Goal: Task Accomplishment & Management: Use online tool/utility

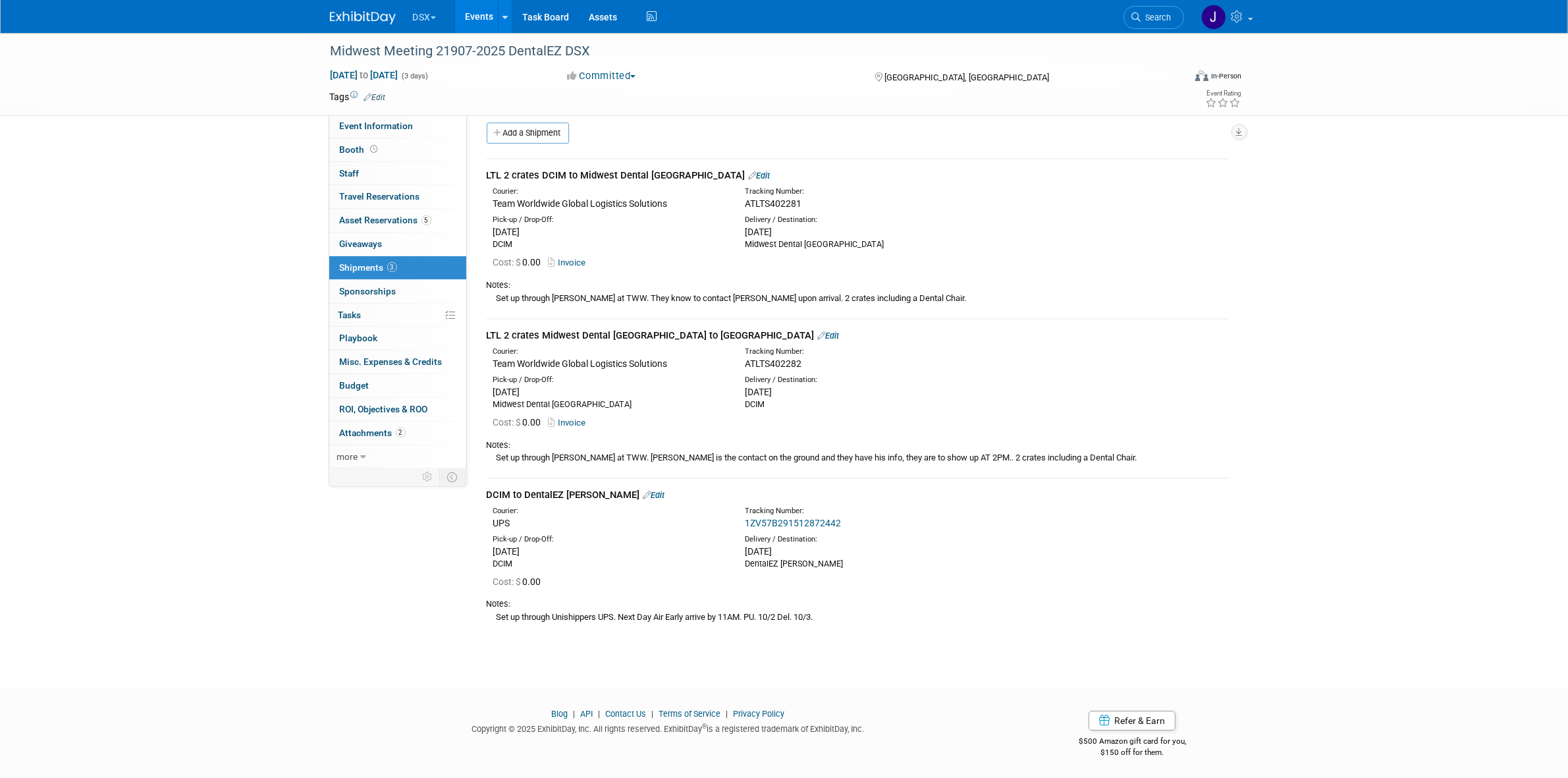
click at [419, 23] on button "DSX" at bounding box center [432, 15] width 42 height 29
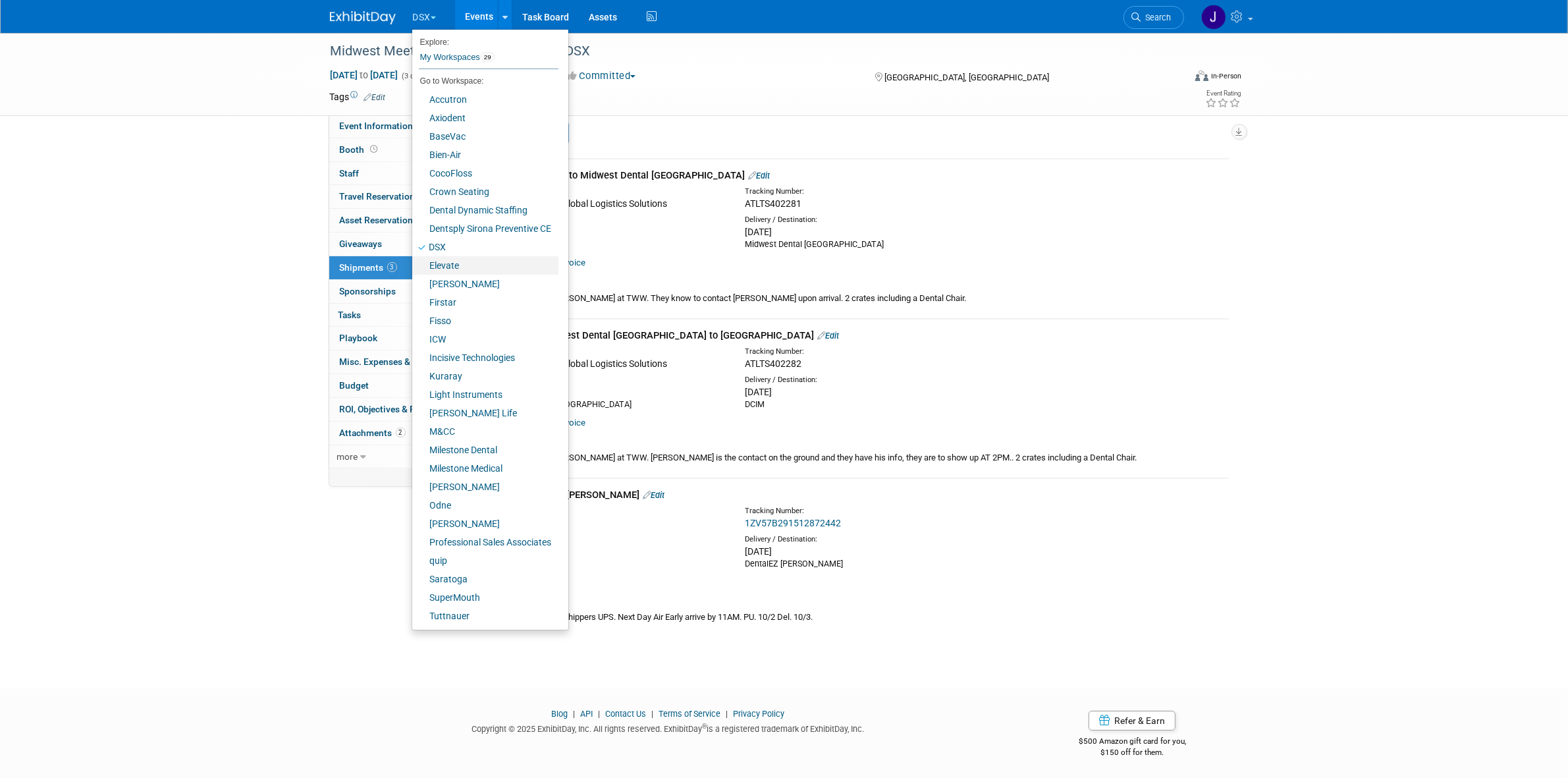
click at [495, 272] on link "Elevate" at bounding box center [485, 265] width 146 height 19
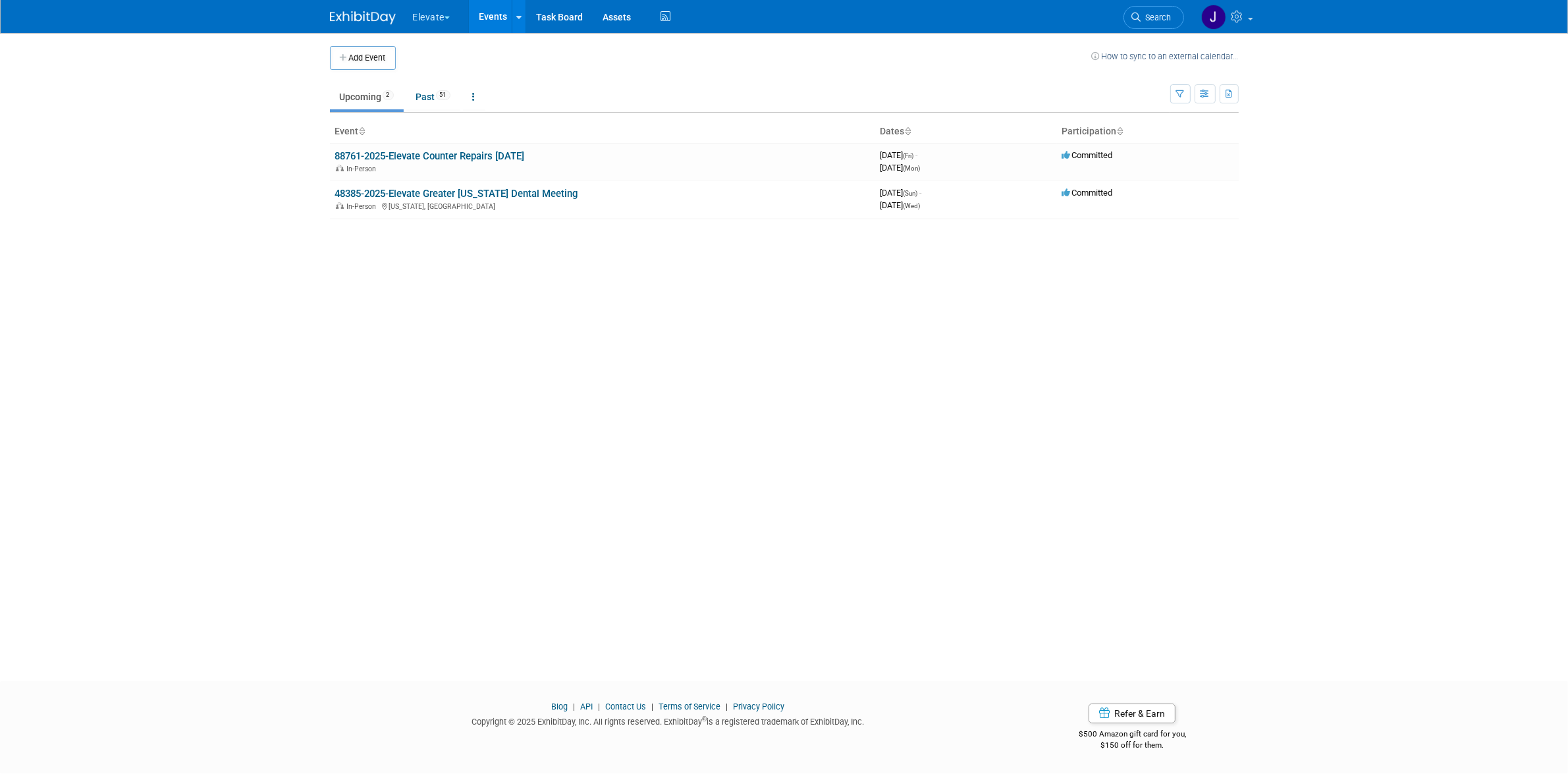
click at [470, 189] on link "48385-2025-Elevate Greater [US_STATE] Dental Meeting" at bounding box center [457, 193] width 243 height 12
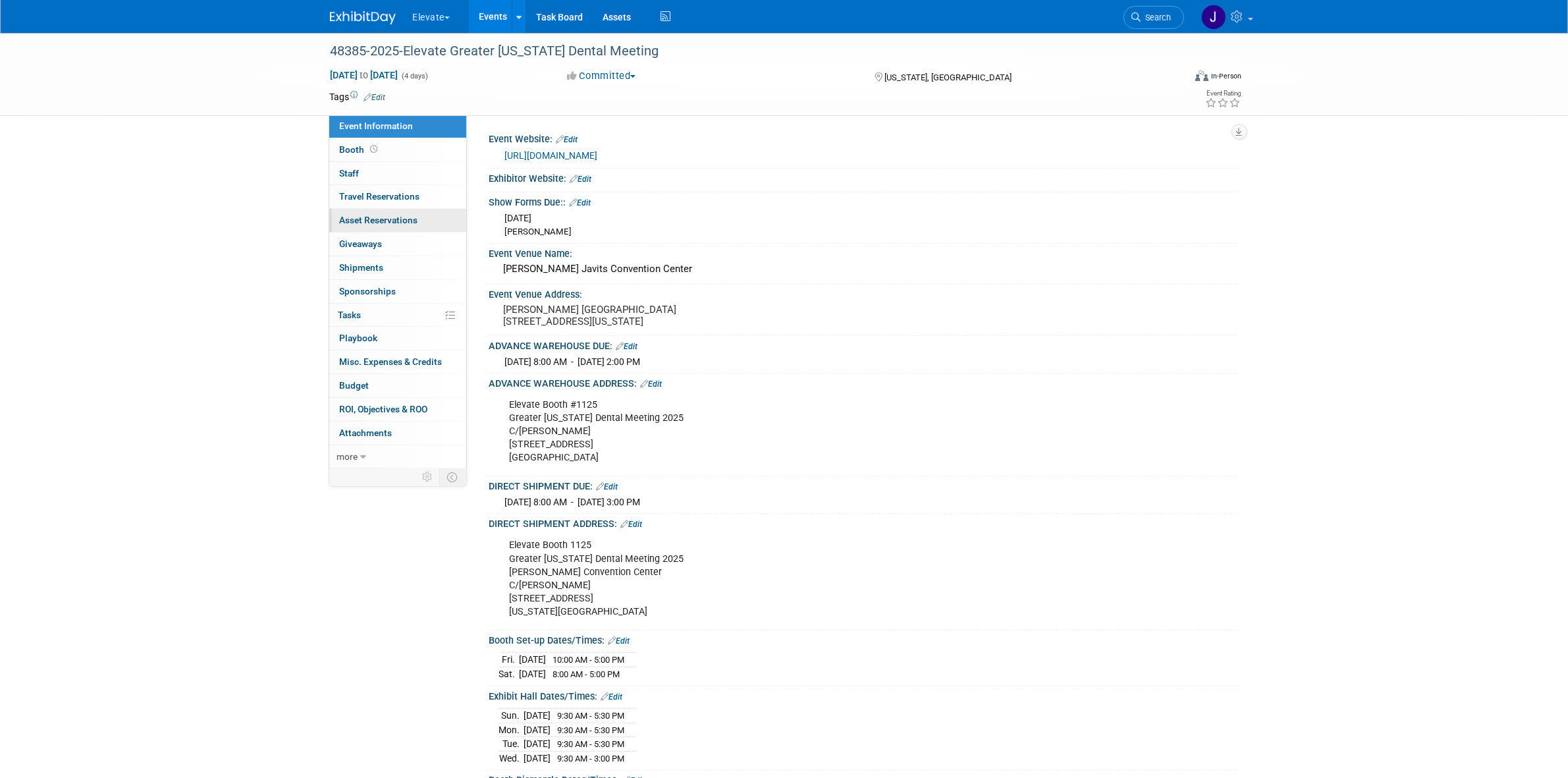
click at [410, 212] on link "0 Asset Reservations 0" at bounding box center [398, 220] width 137 height 23
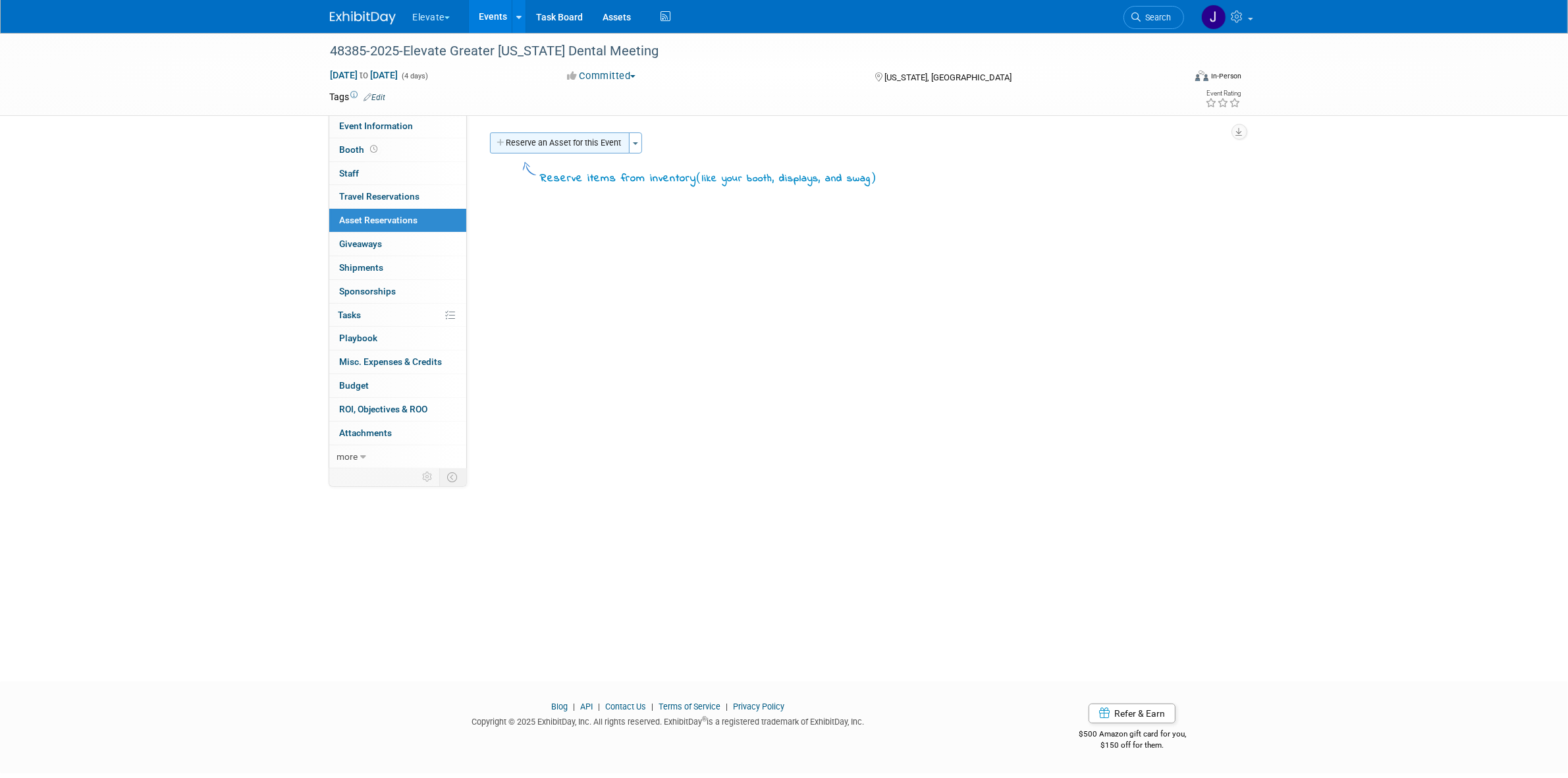
click at [580, 134] on button "Reserve an Asset for this Event" at bounding box center [560, 143] width 140 height 21
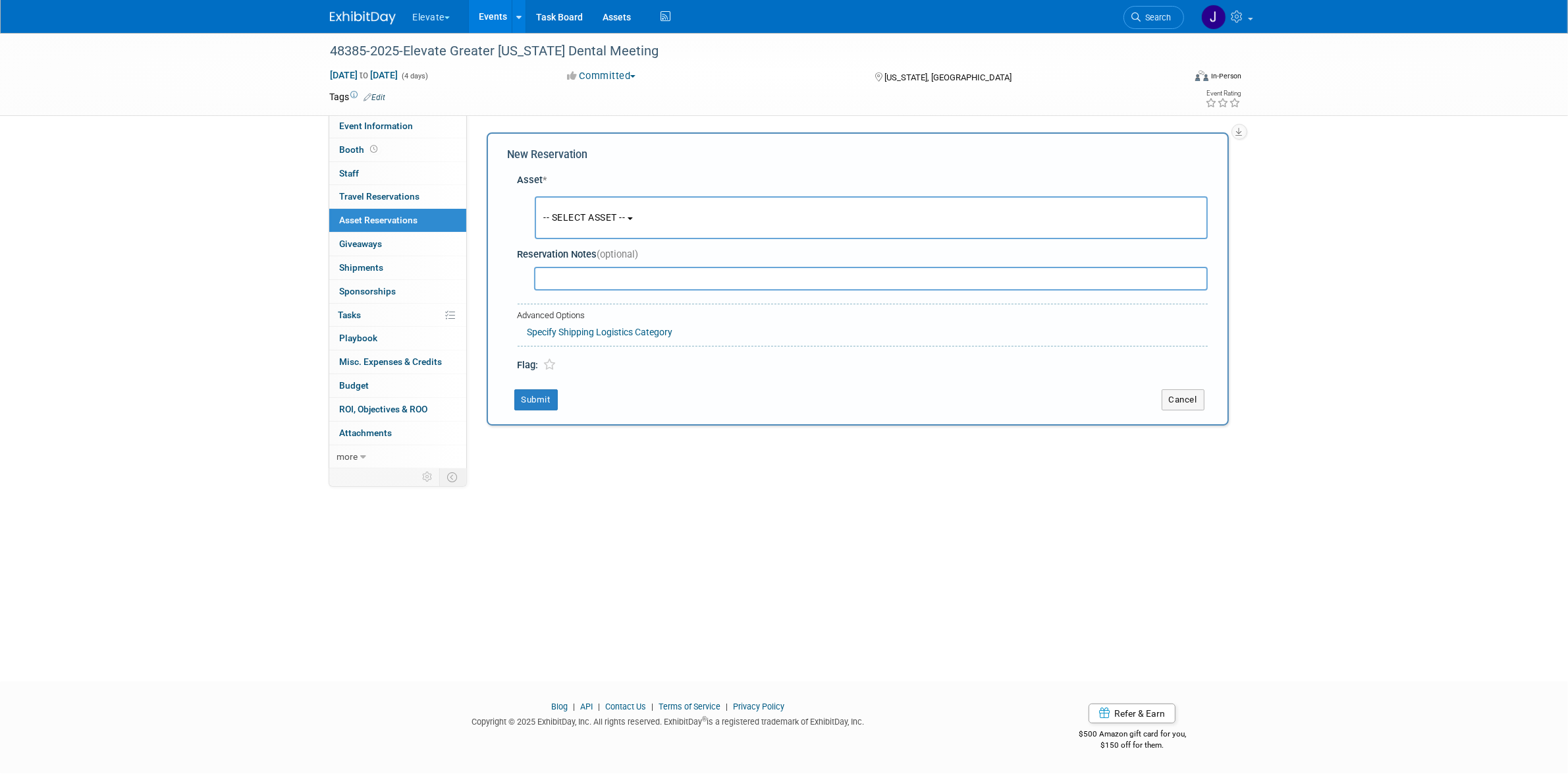
click at [596, 208] on button "-- SELECT ASSET --" at bounding box center [871, 218] width 673 height 43
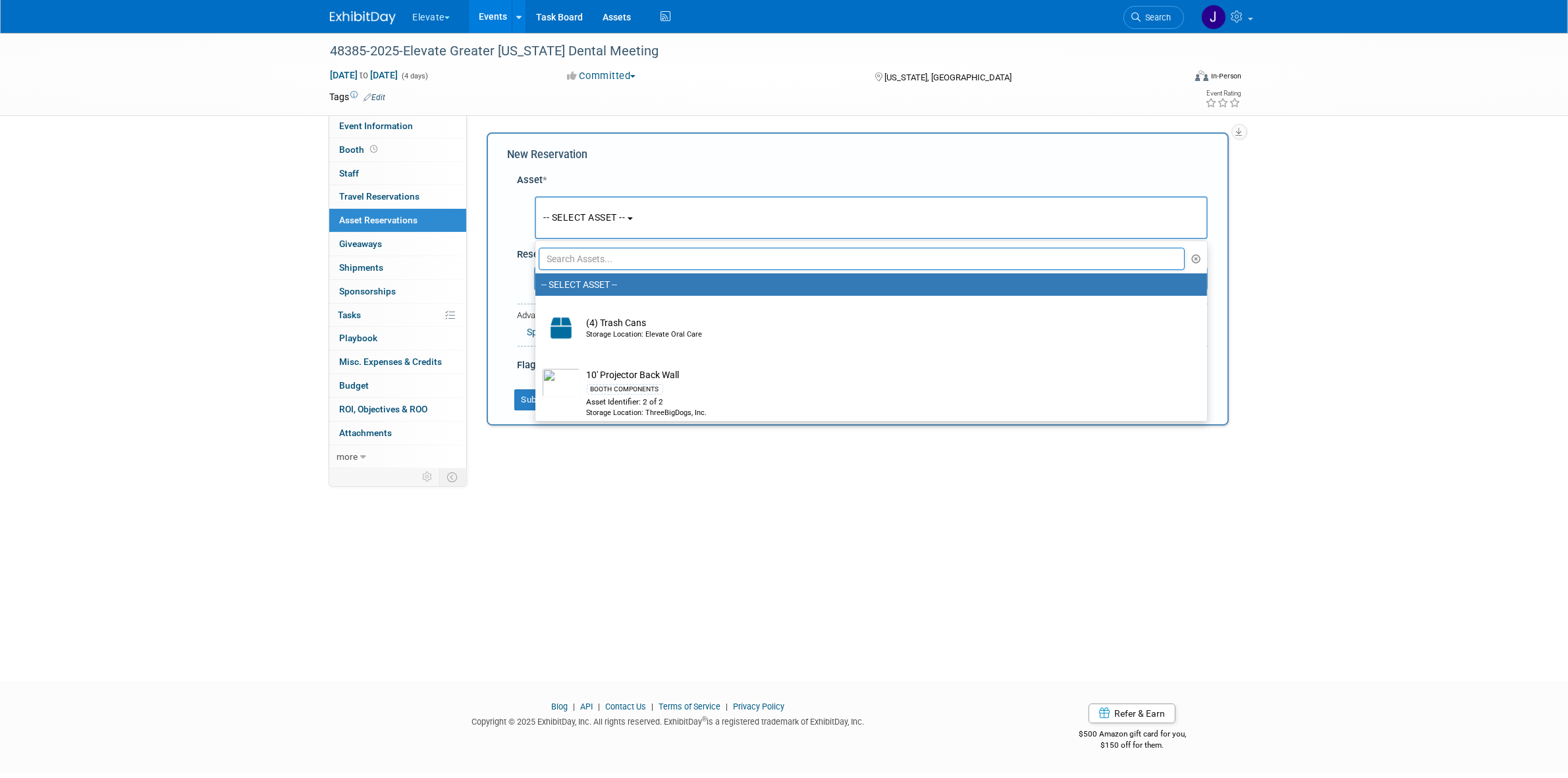
click at [648, 257] on input "text" at bounding box center [862, 259] width 647 height 22
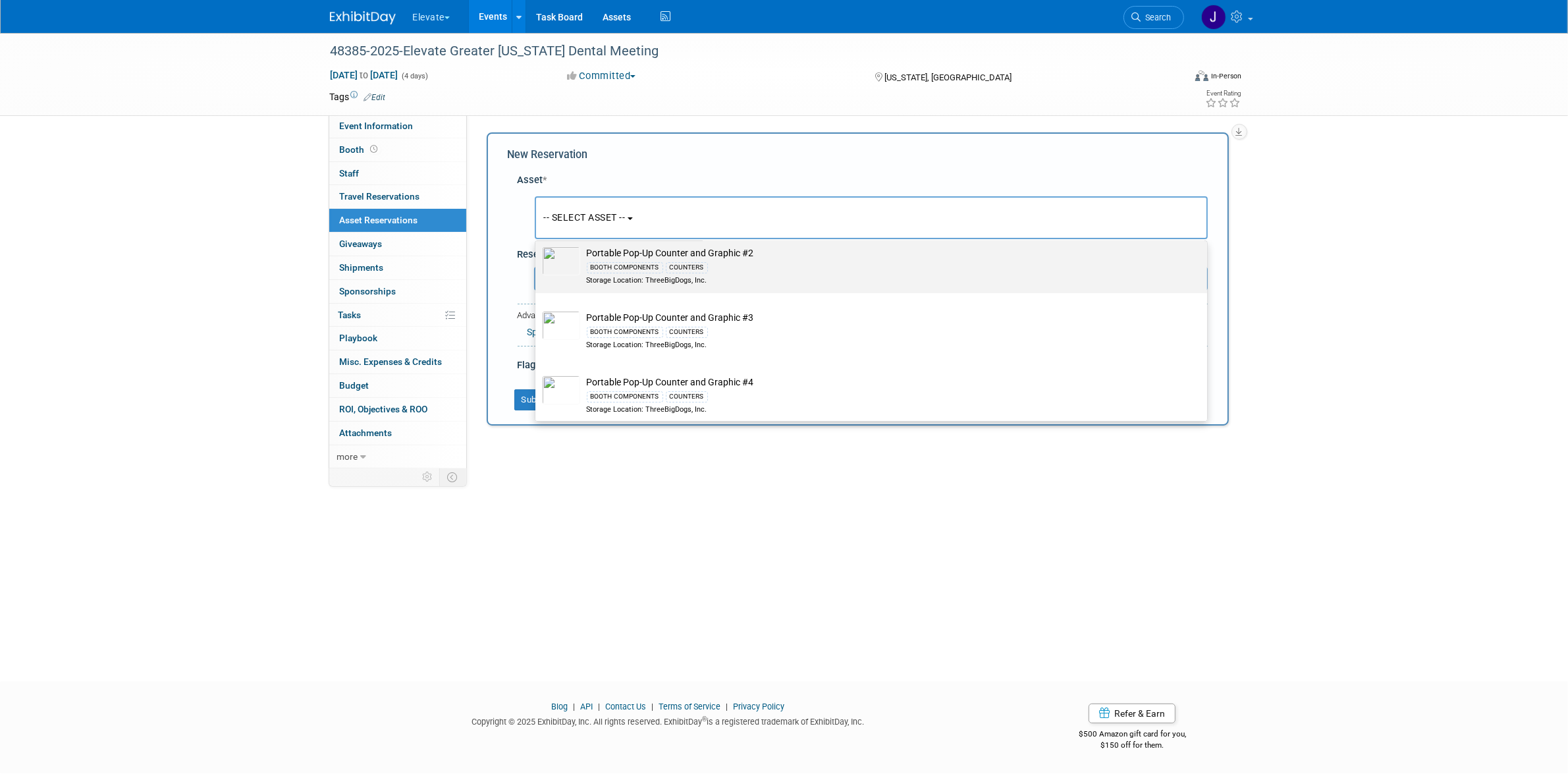
scroll to position [412, 0]
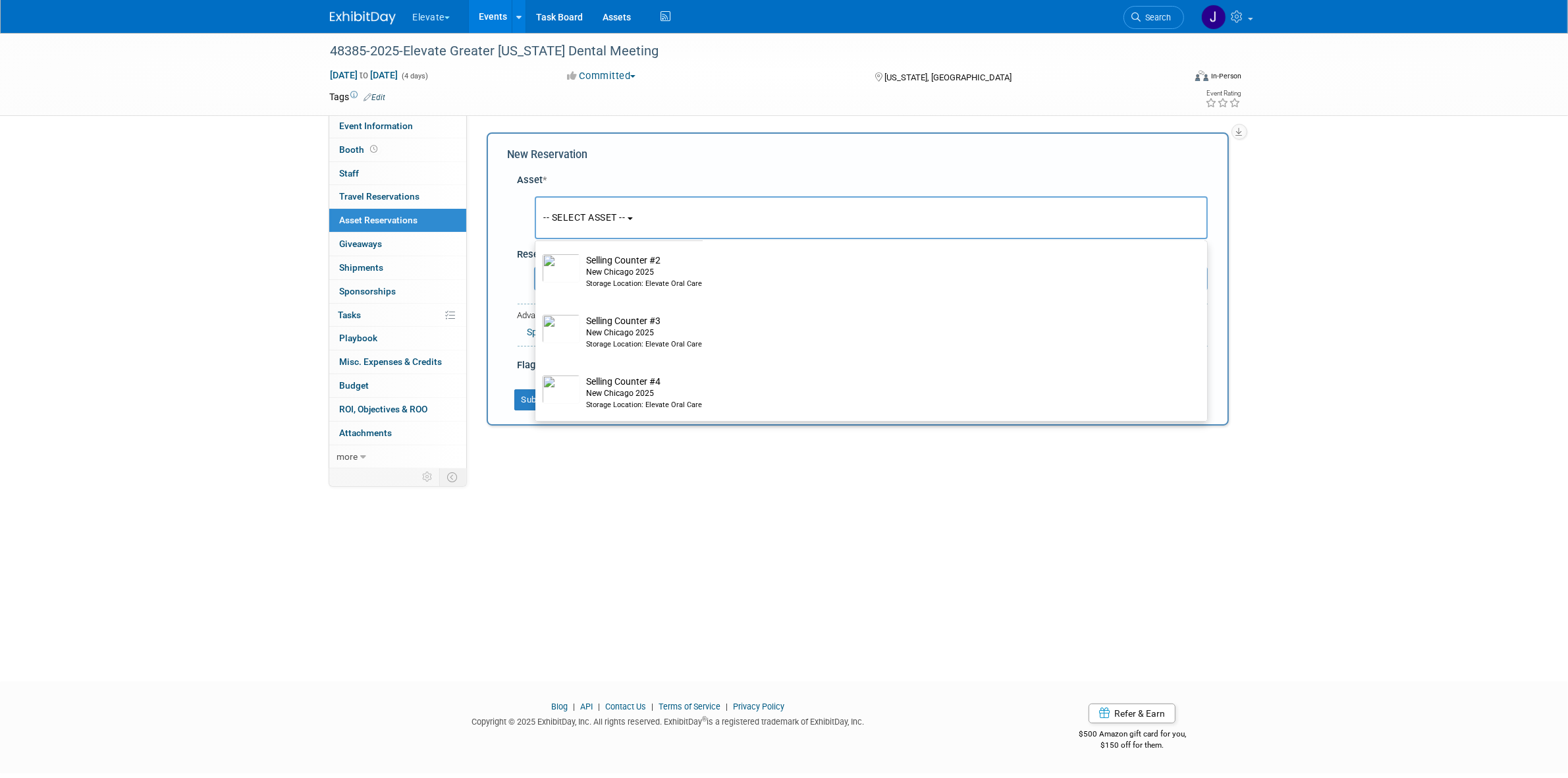
type input "coun"
click at [1402, 262] on div "48385-2025-Elevate Greater [US_STATE] Dental Meeting [DATE] to [DATE] (4 days) …" at bounding box center [784, 345] width 1568 height 624
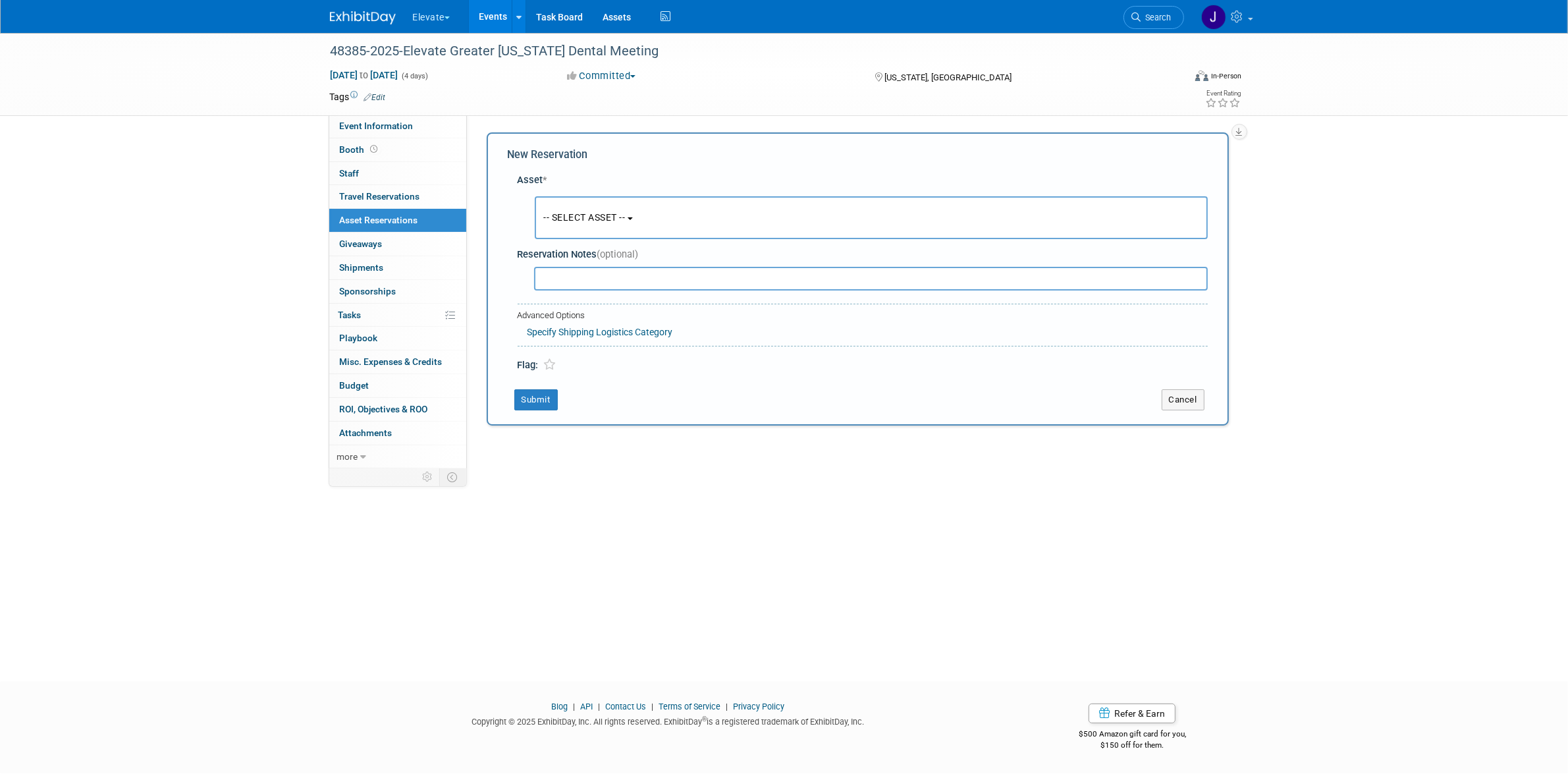
click at [585, 217] on span "-- SELECT ASSET --" at bounding box center [585, 217] width 82 height 10
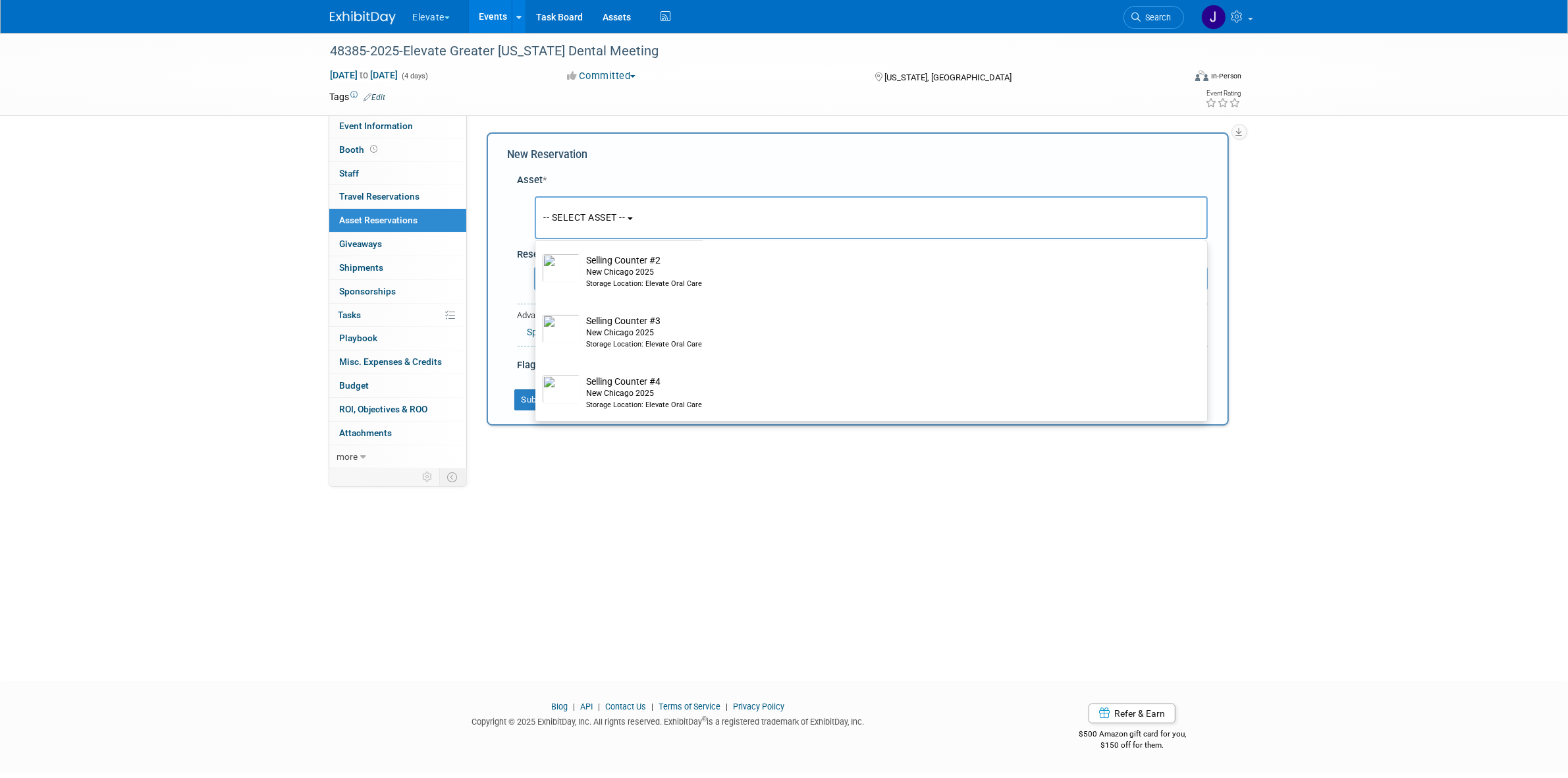
click at [623, 214] on span "-- SELECT ASSET --" at bounding box center [585, 217] width 82 height 10
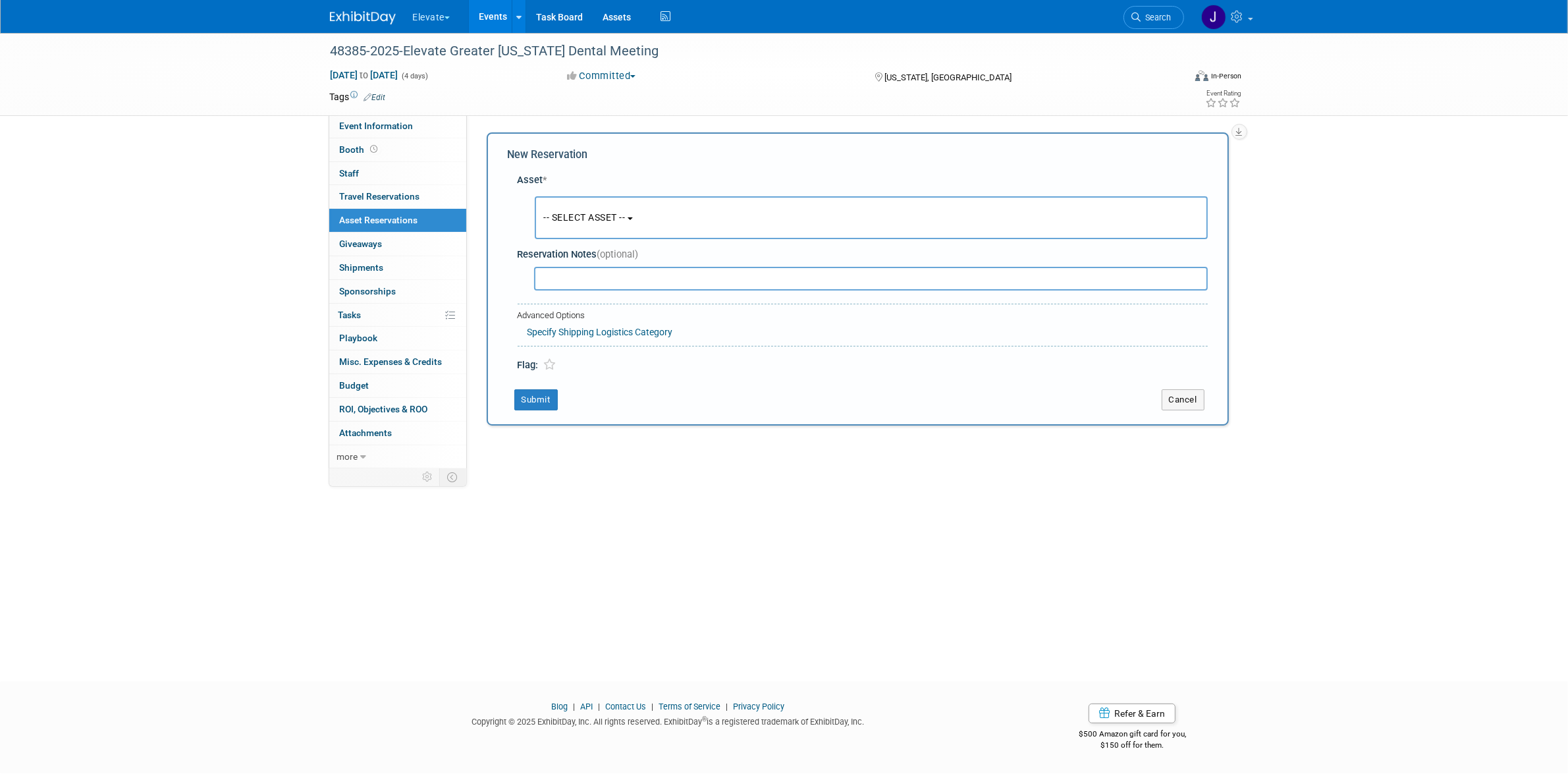
click at [1170, 386] on div "New Reservation Asset * -- SELECT ASSET -- <table style='display: inline-block;…" at bounding box center [857, 279] width 742 height 293
click at [1173, 412] on div "New Reservation Asset * -- SELECT ASSET -- <table style='display: inline-block;…" at bounding box center [857, 279] width 742 height 293
click at [1189, 396] on button "Cancel" at bounding box center [1183, 400] width 43 height 21
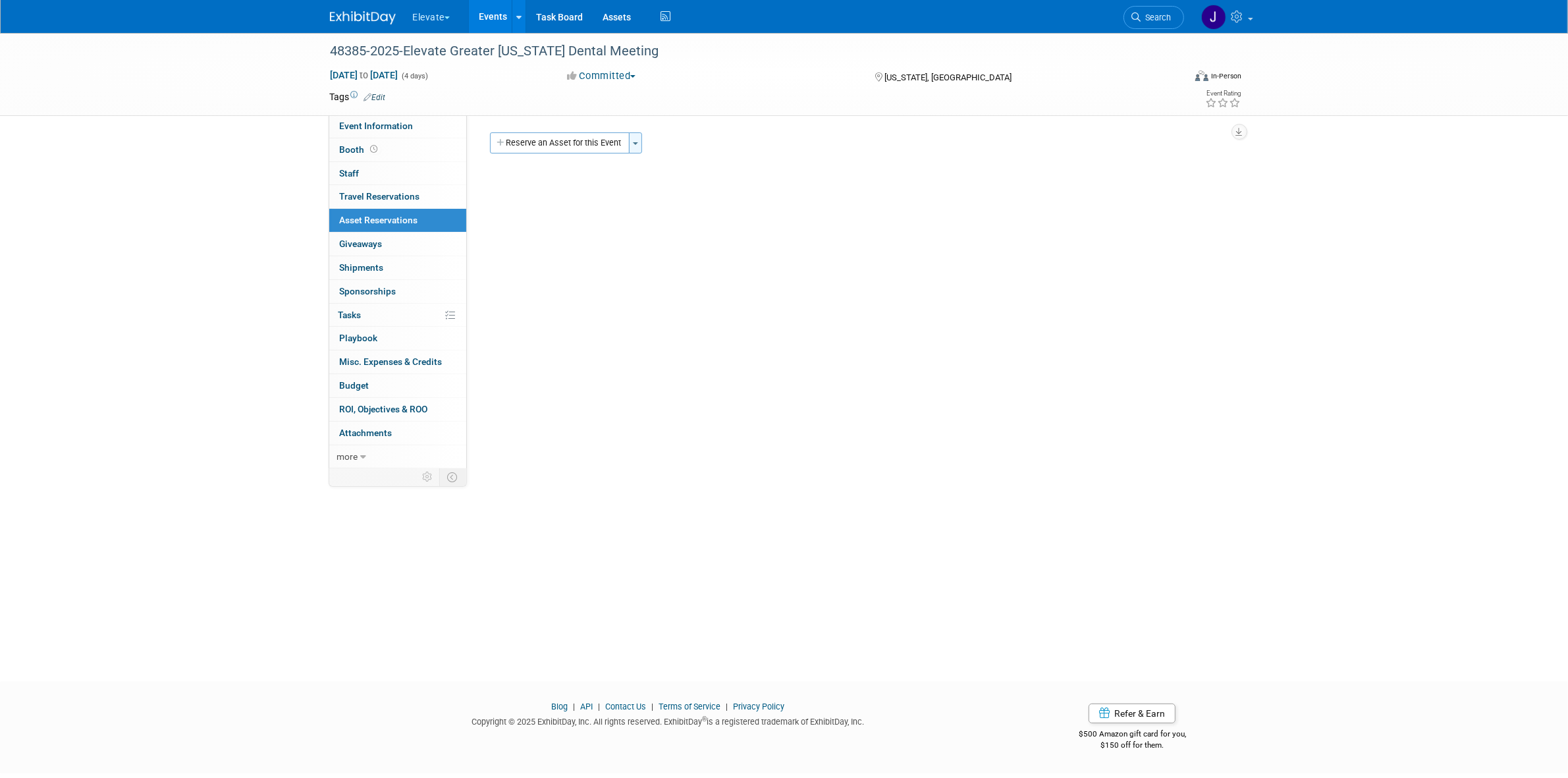
click at [630, 147] on button "Toggle Dropdown" at bounding box center [635, 143] width 13 height 21
click at [674, 194] on link "Copy asset reservations from another event" at bounding box center [738, 191] width 217 height 22
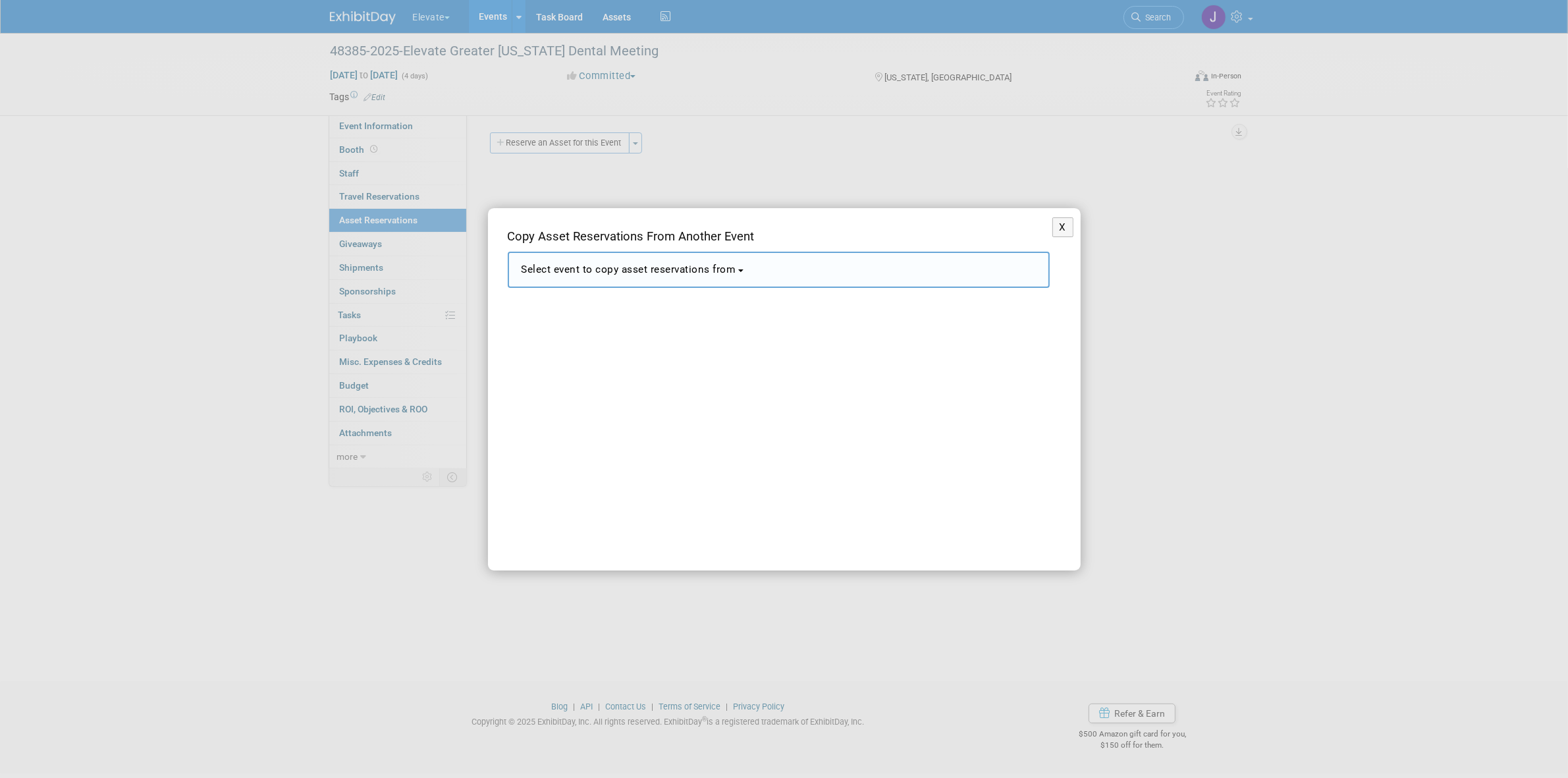
click at [724, 287] on button "Select event to copy asset reservations from" at bounding box center [778, 270] width 542 height 36
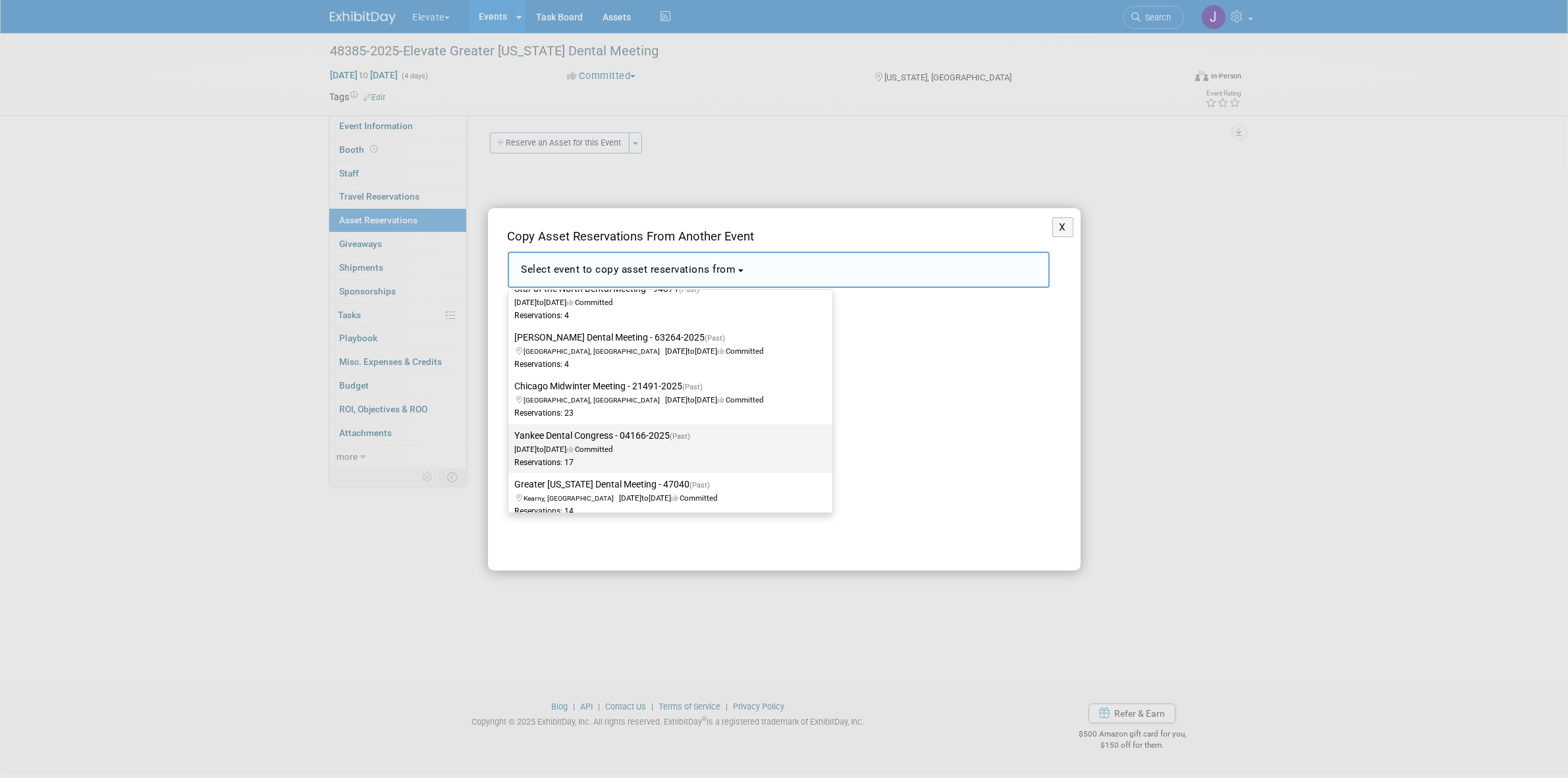
drag, startPoint x: 627, startPoint y: 464, endPoint x: 621, endPoint y: 469, distance: 7.8
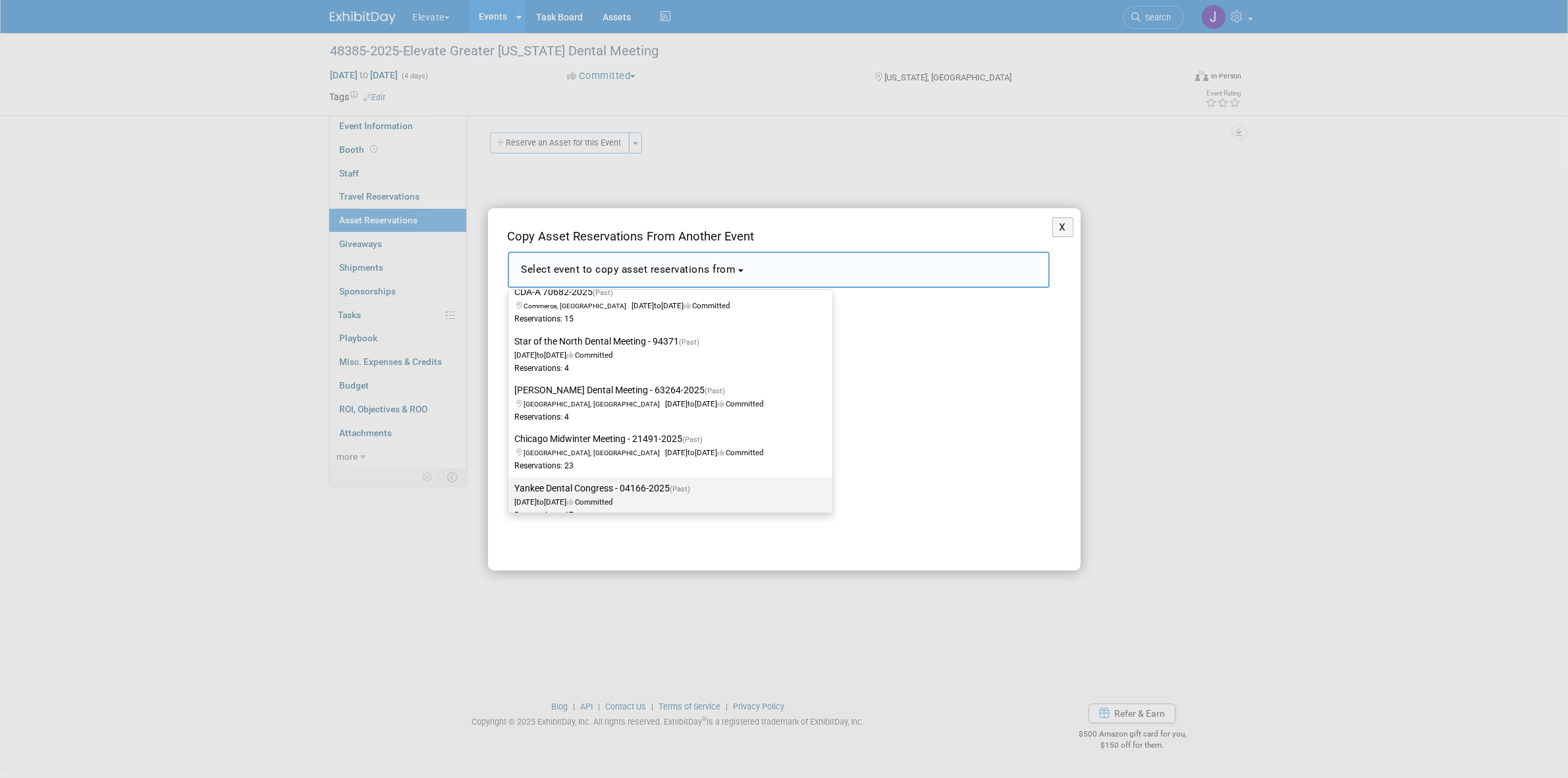
scroll to position [329, 0]
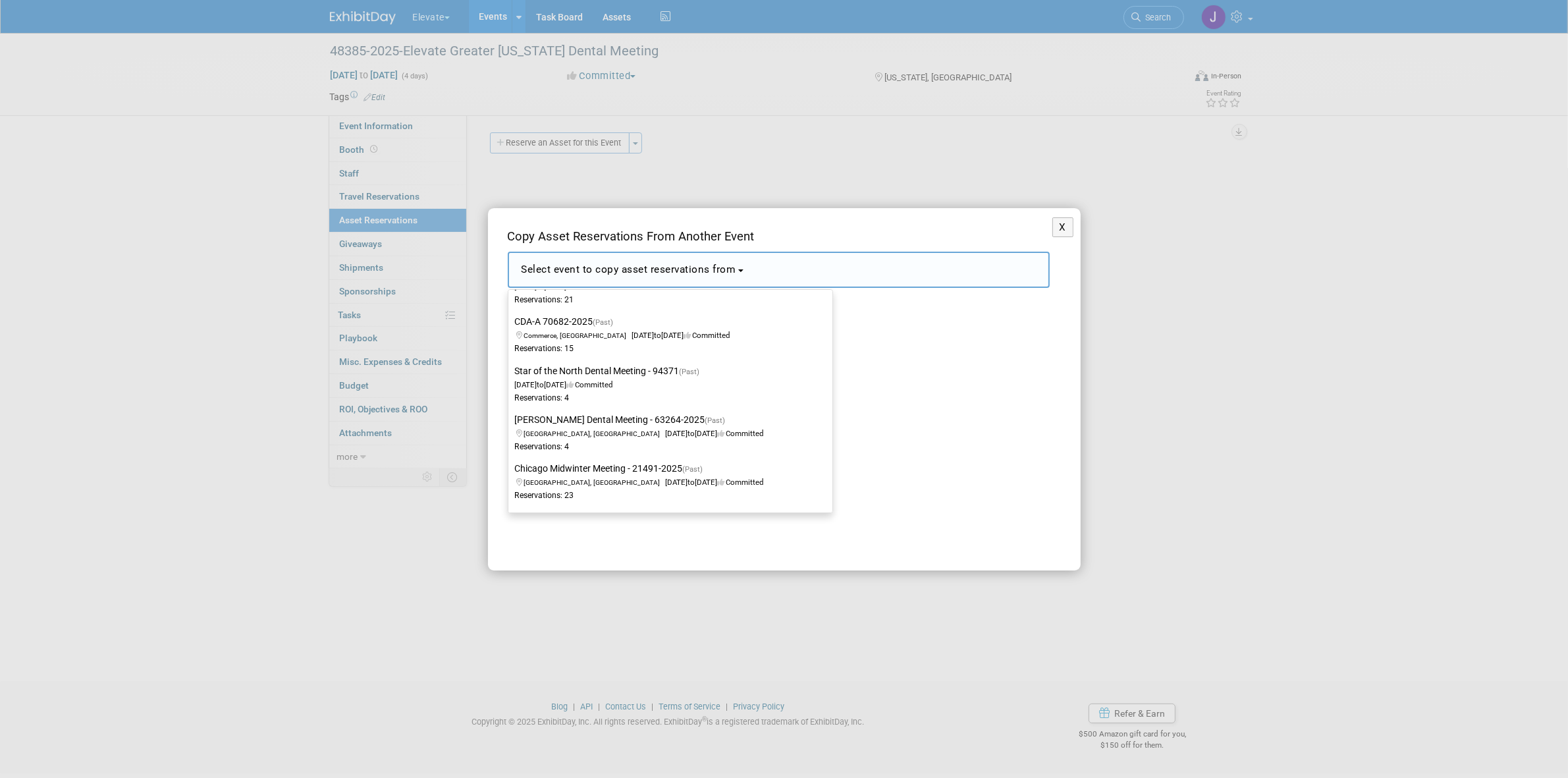
drag, startPoint x: 621, startPoint y: 469, endPoint x: 1003, endPoint y: 389, distance: 390.3
click at [1003, 389] on div "X Copy Asset Reservations From Another Event <span style='font-size: 1.1em;'>Se…" at bounding box center [784, 390] width 593 height 363
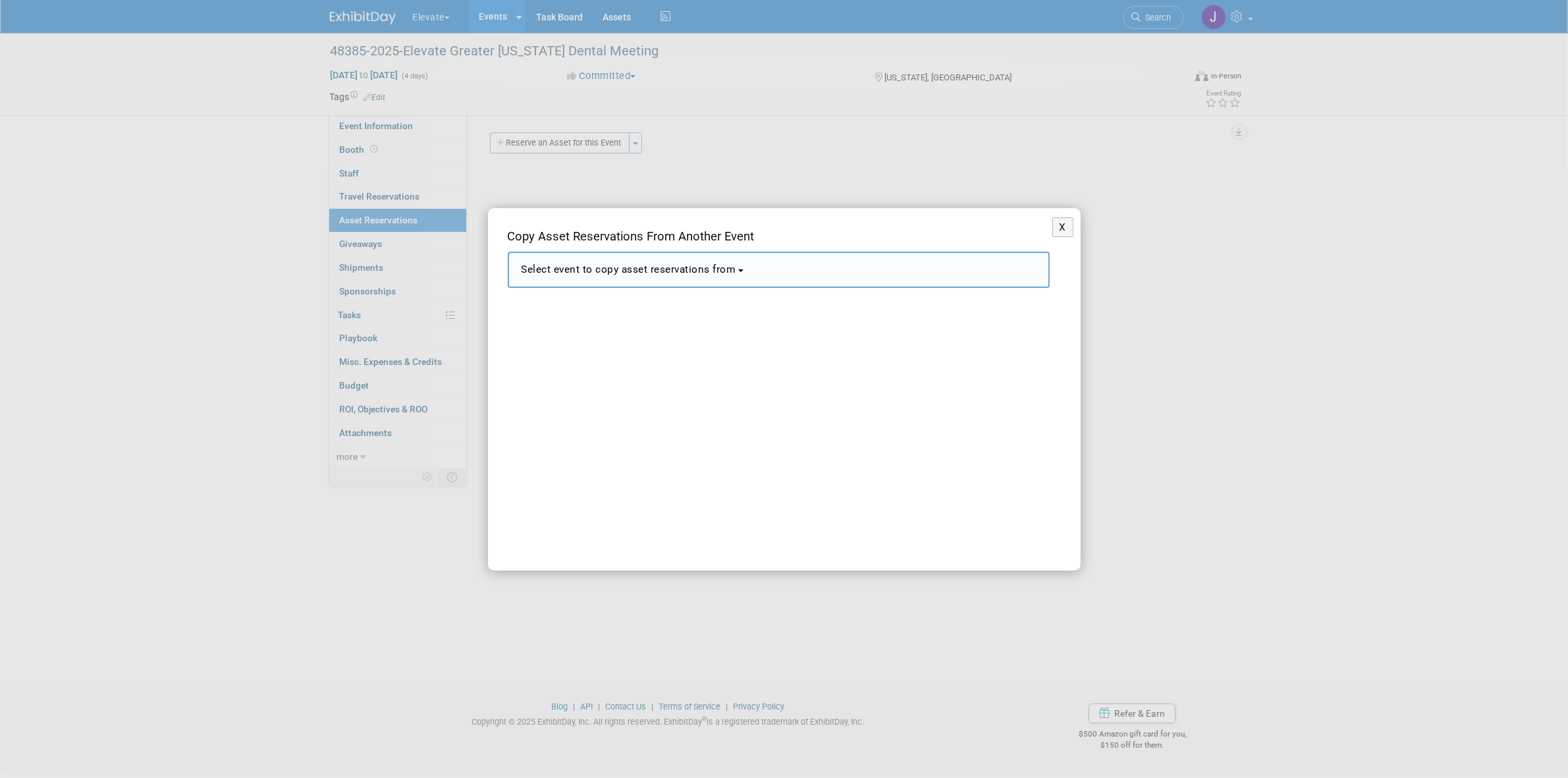
click at [687, 280] on button "Select event to copy asset reservations from" at bounding box center [778, 270] width 542 height 36
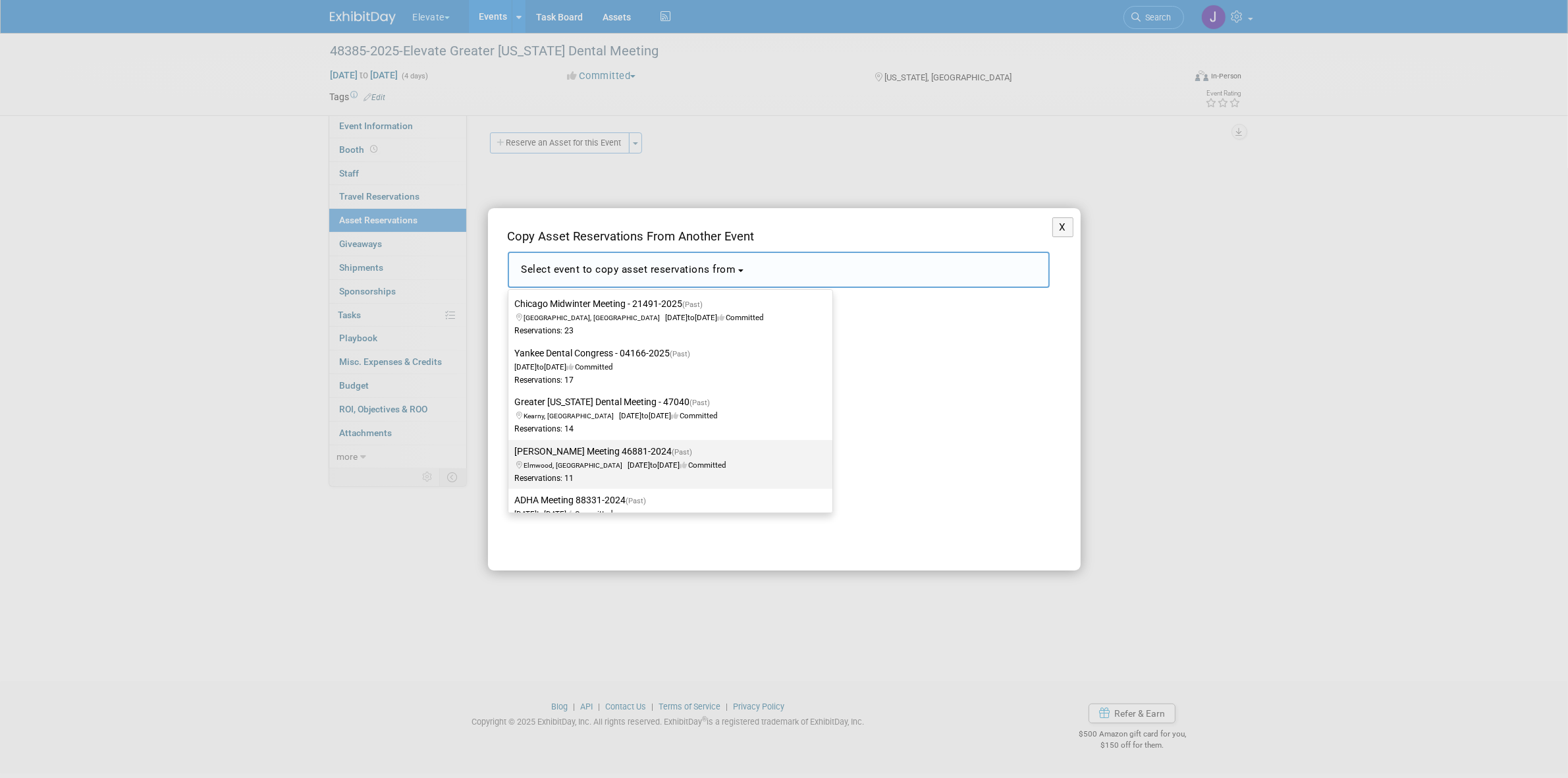
scroll to position [577, 0]
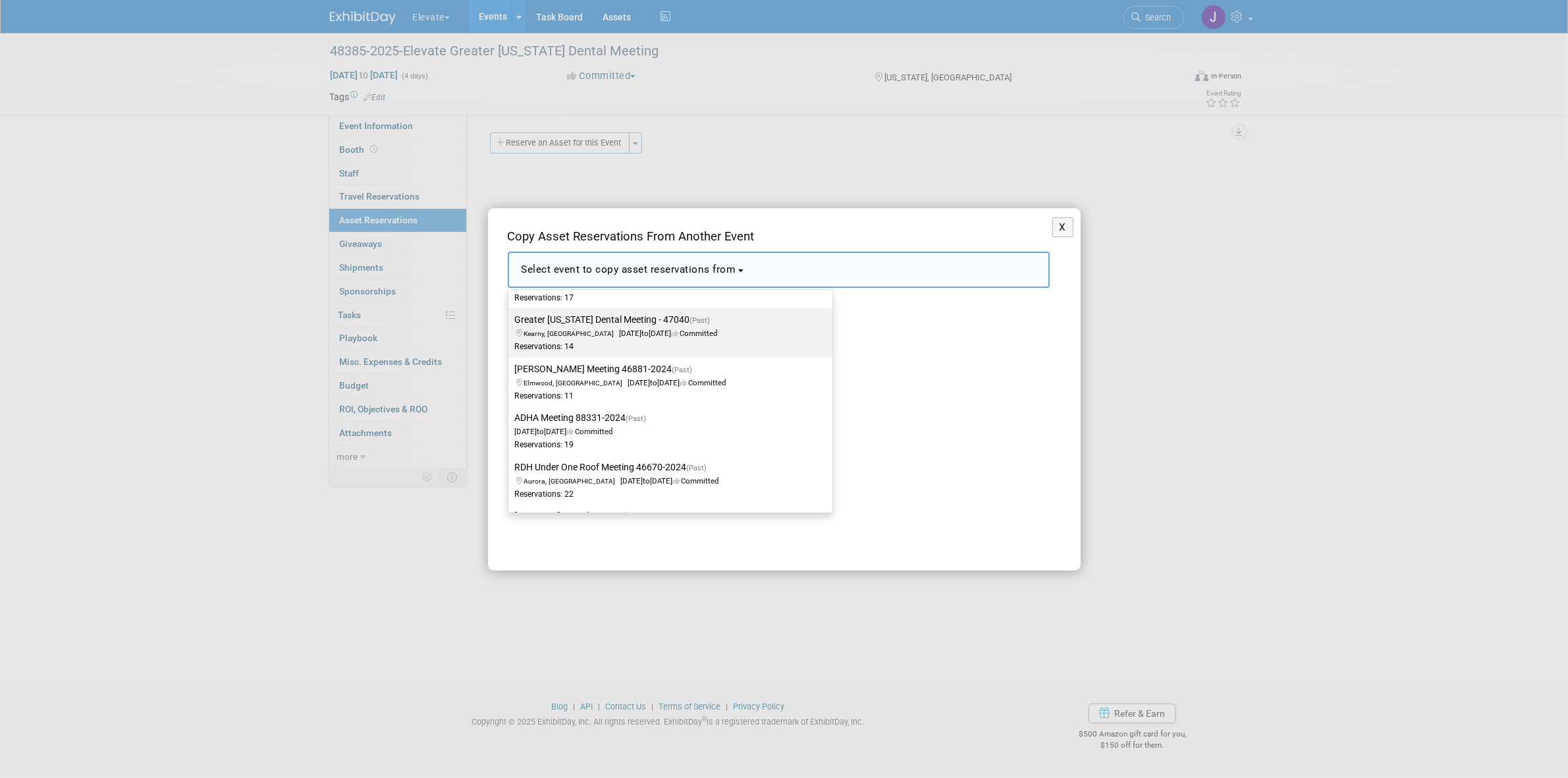
click at [610, 337] on label "Greater [US_STATE] Dental Meeting - 47040 (Past) [GEOGRAPHIC_DATA], [GEOGRAPHIC…" at bounding box center [667, 332] width 304 height 44
click at [511, 324] on input "Greater [US_STATE] Dental Meeting - 47040 (Past) [GEOGRAPHIC_DATA], [GEOGRAPHIC…" at bounding box center [506, 320] width 8 height 8
select select "11121309"
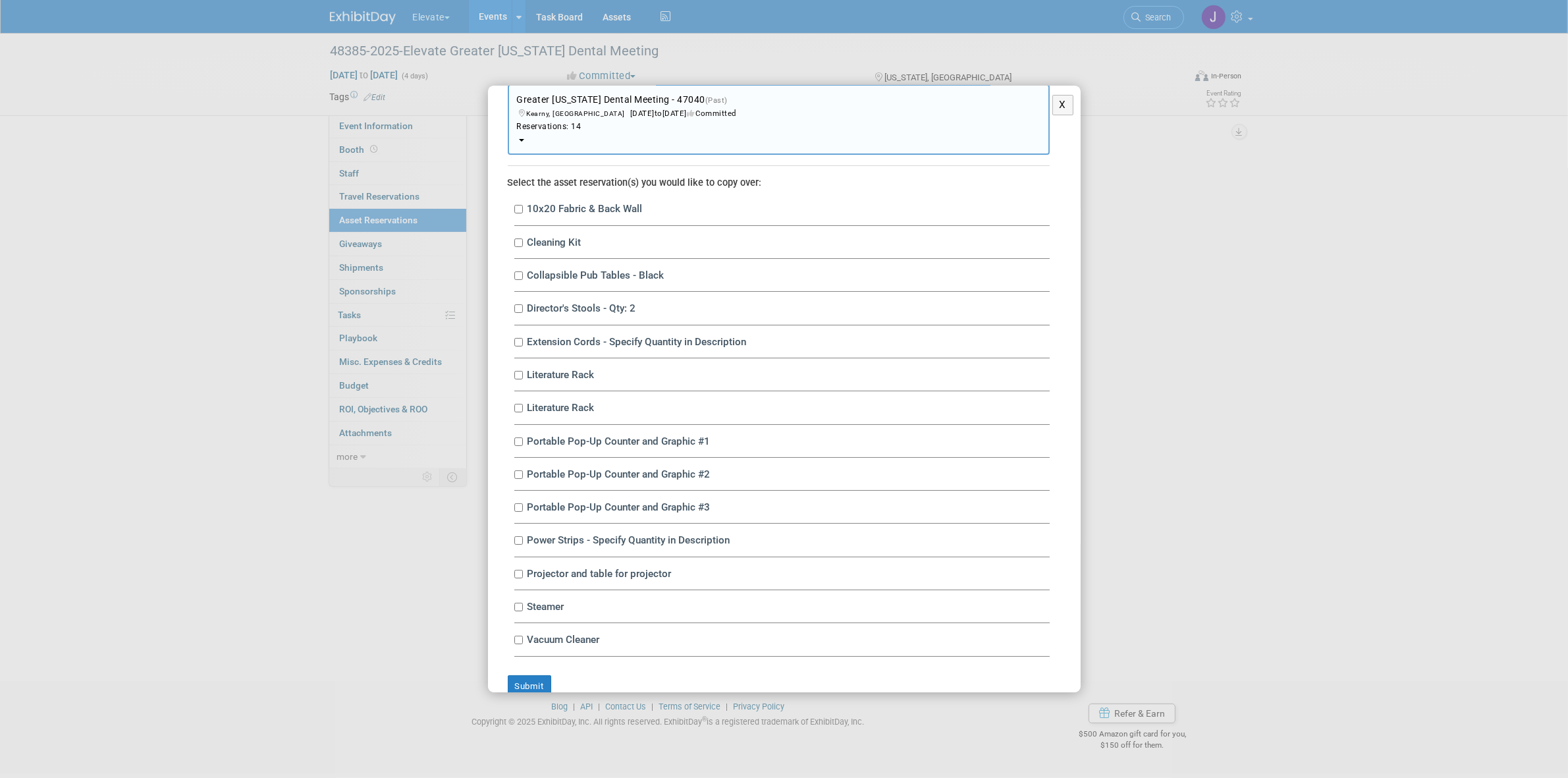
scroll to position [71, 0]
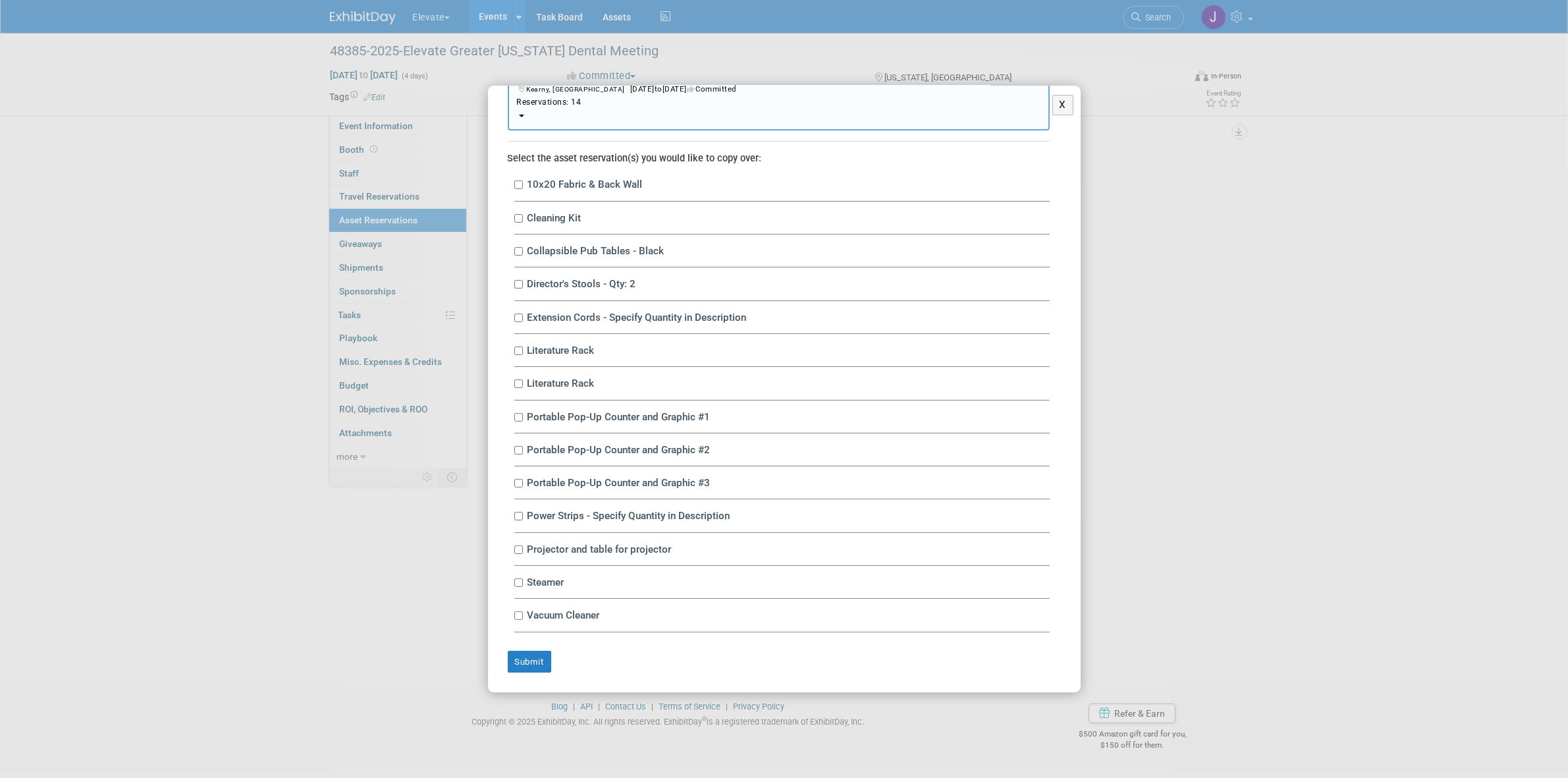
click at [525, 618] on label "Vacuum Cleaner" at bounding box center [787, 615] width 527 height 12
click at [523, 618] on input "Vacuum Cleaner" at bounding box center [518, 615] width 8 height 8
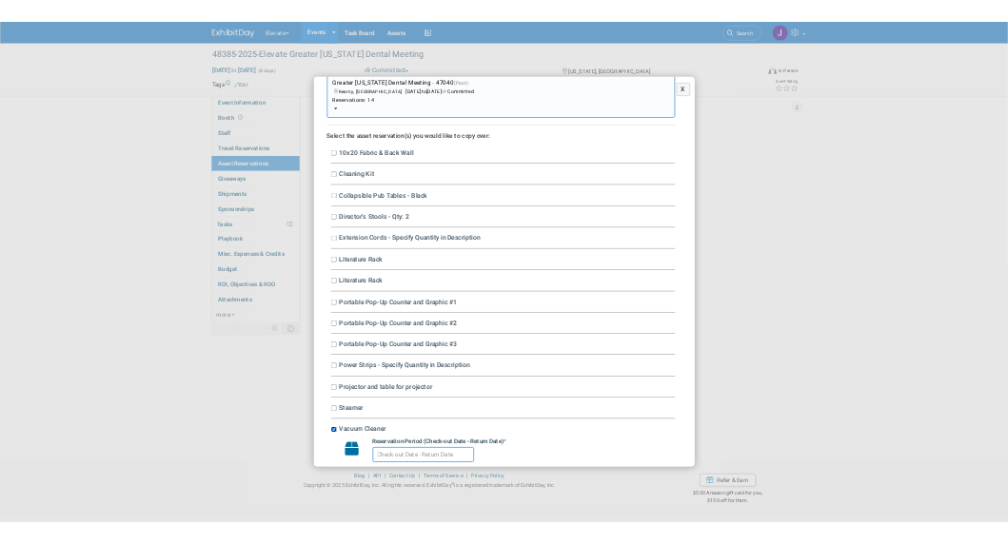
scroll to position [52, 0]
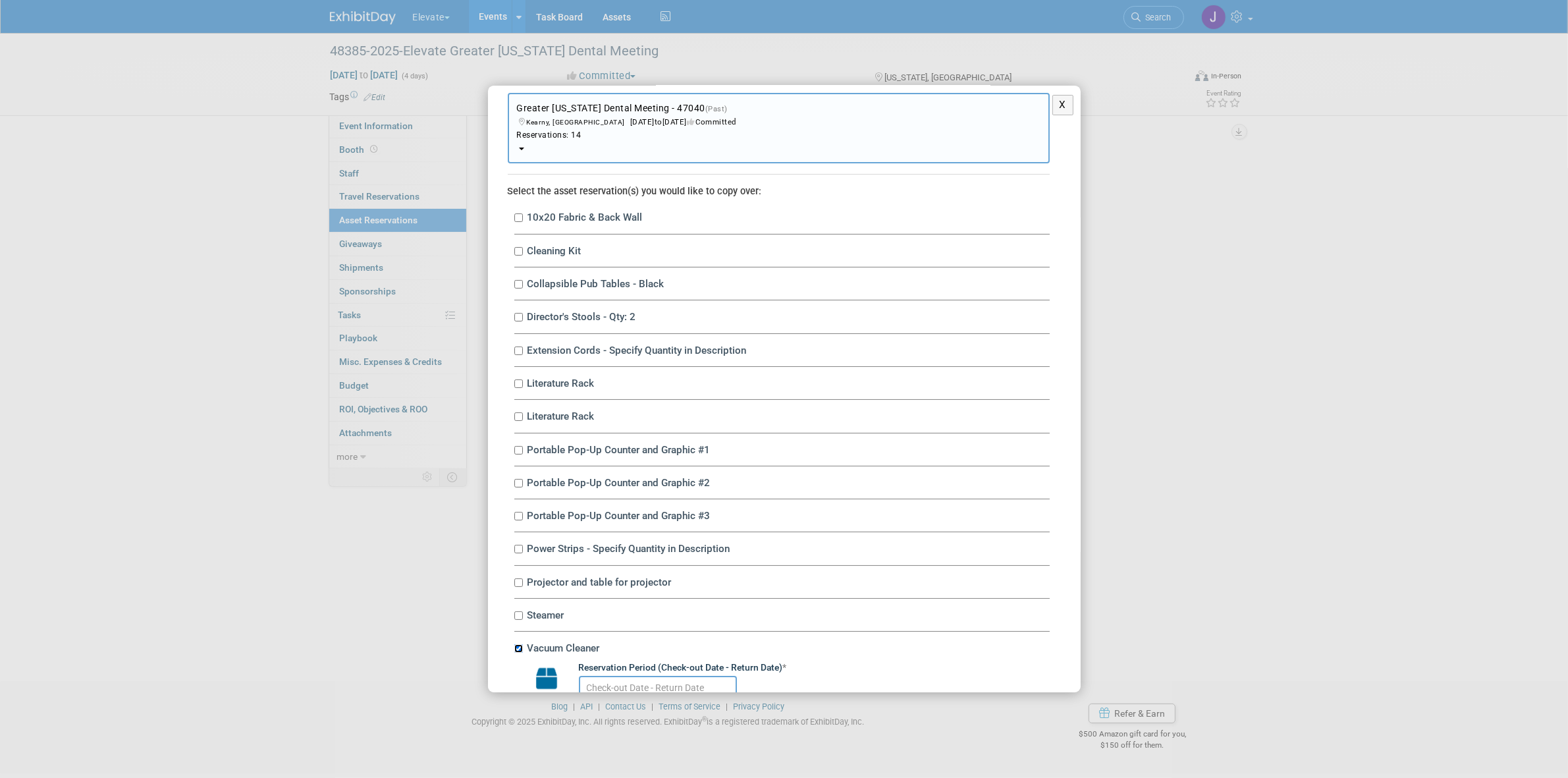
click at [520, 648] on input "Vacuum Cleaner" at bounding box center [518, 649] width 8 height 8
checkbox input "false"
click at [1055, 104] on button "X" at bounding box center [1063, 105] width 21 height 21
